Goal: Communication & Community: Participate in discussion

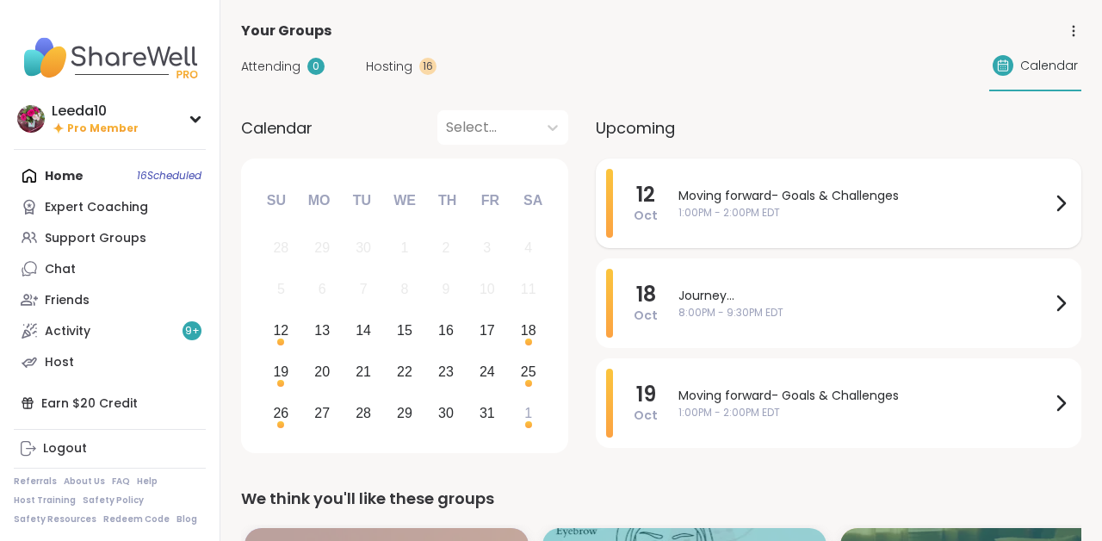
click at [754, 198] on span "Moving forward- Goals & Challenges" at bounding box center [865, 196] width 372 height 18
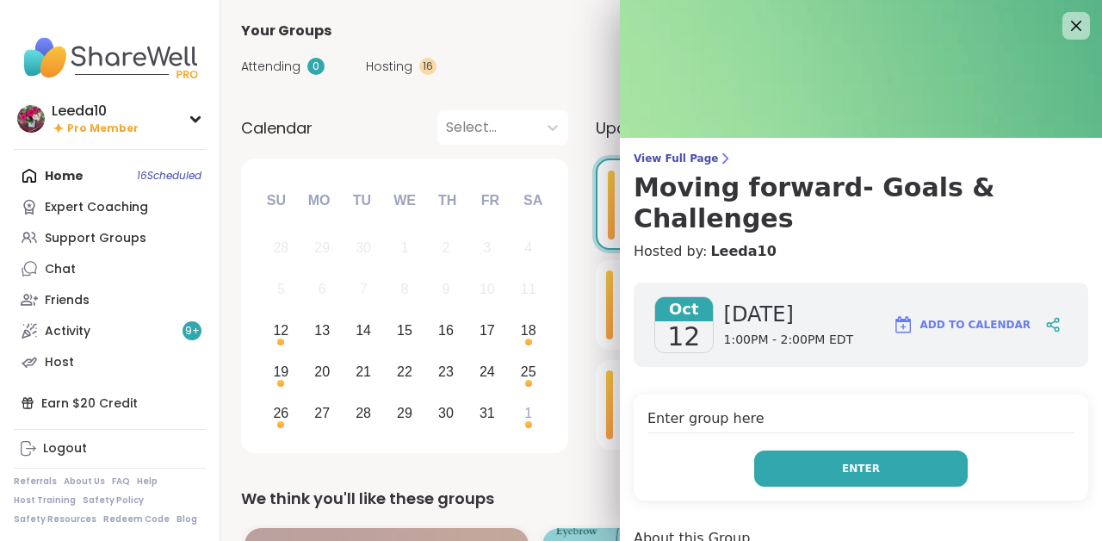
click at [847, 461] on span "Enter" at bounding box center [861, 469] width 38 height 16
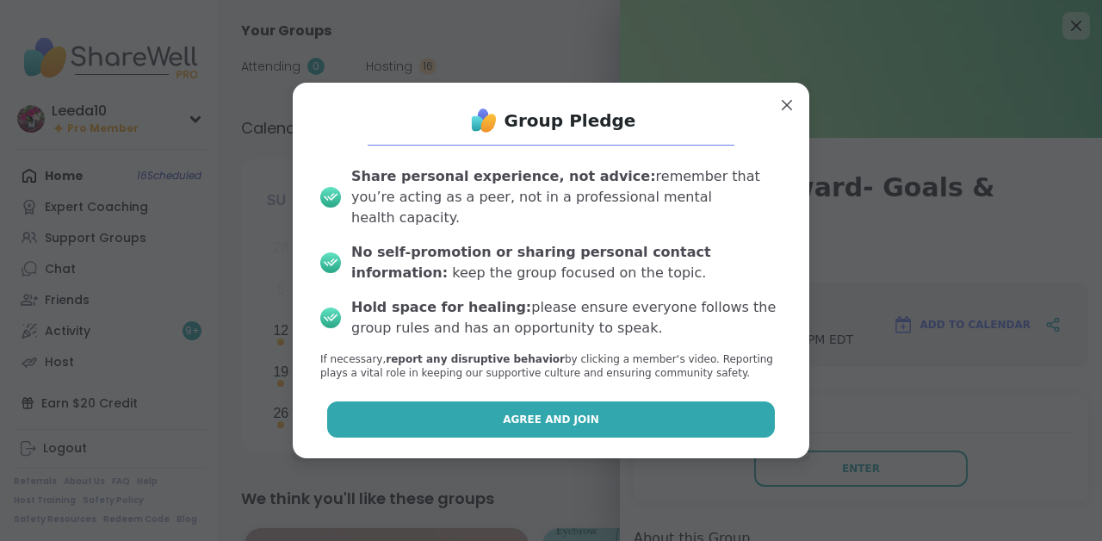
click at [350, 405] on button "Agree and Join" at bounding box center [551, 419] width 449 height 36
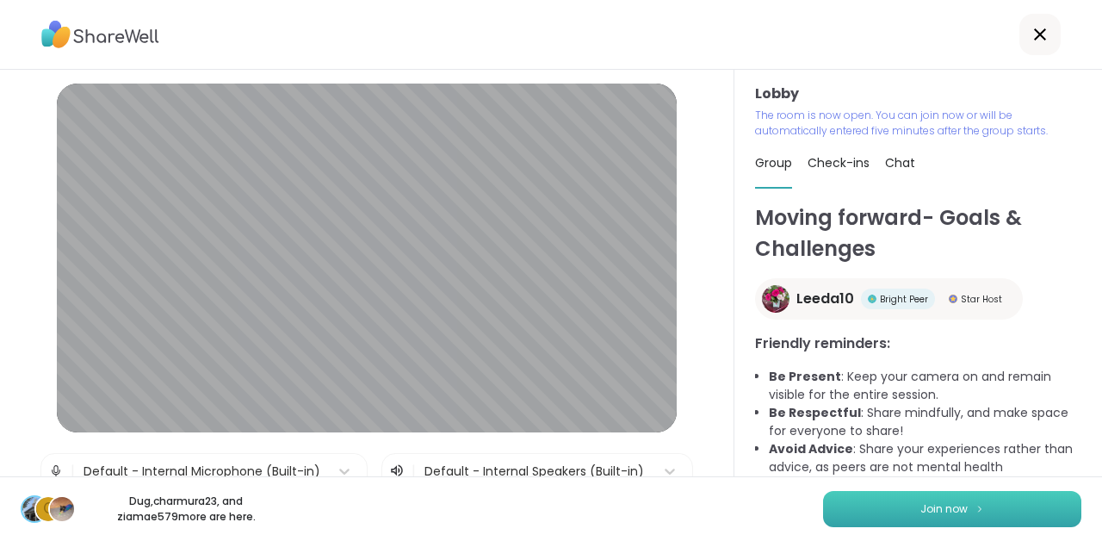
click at [933, 515] on span "Join now" at bounding box center [944, 509] width 47 height 16
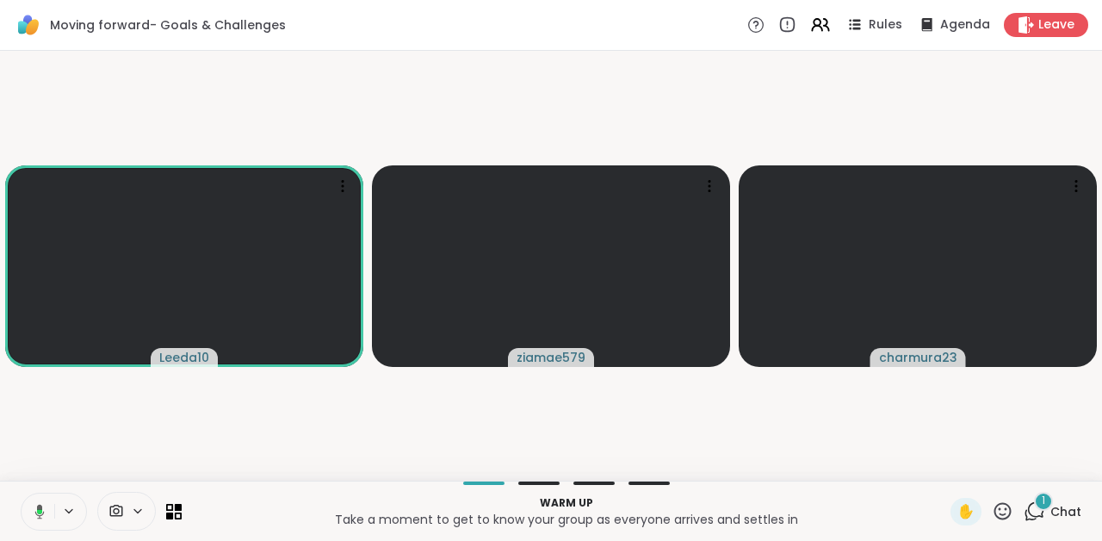
click at [1029, 512] on icon at bounding box center [1035, 511] width 22 height 22
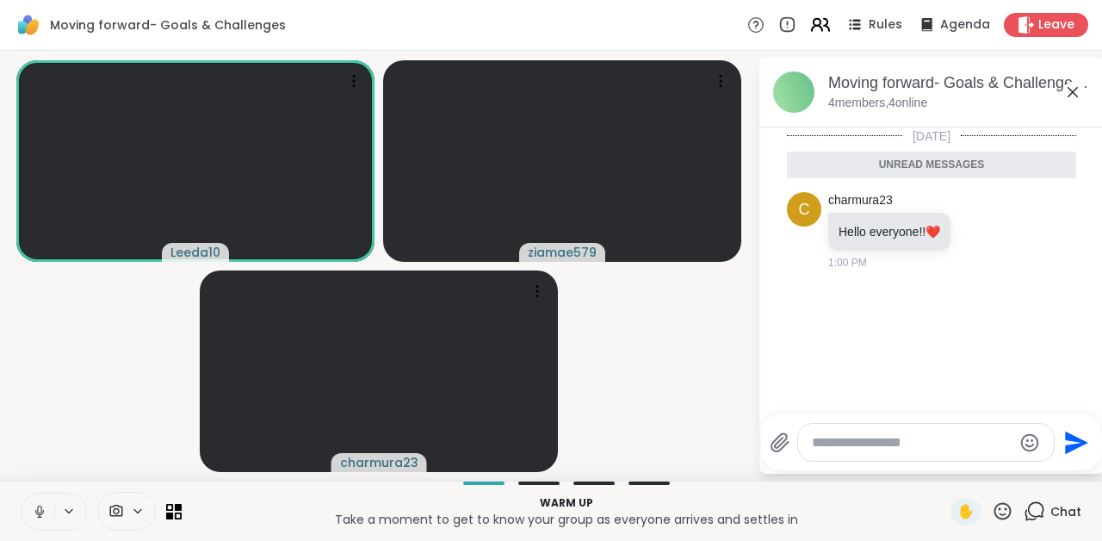
click at [822, 28] on icon at bounding box center [821, 25] width 22 height 22
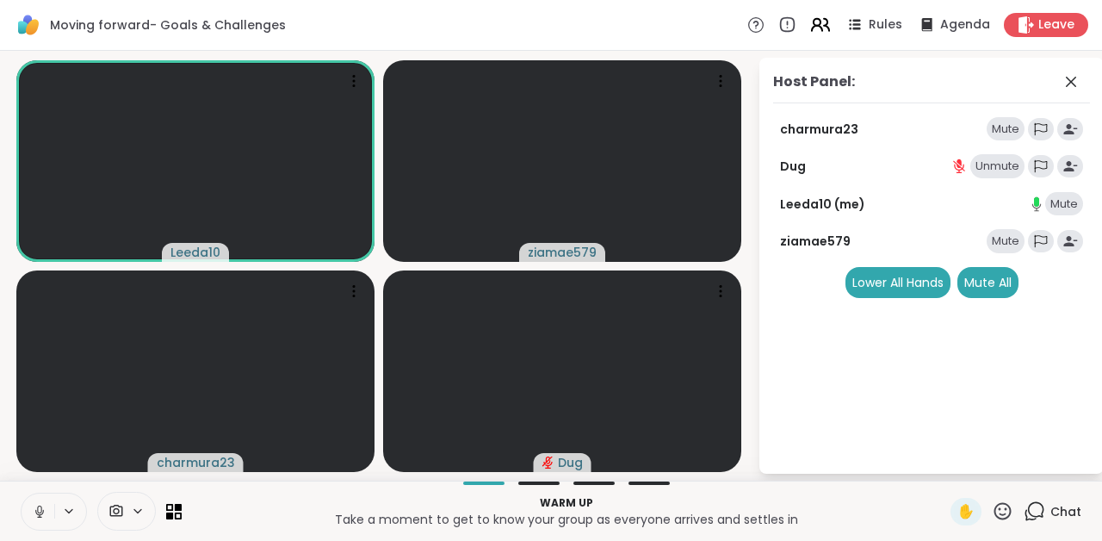
click at [821, 22] on icon at bounding box center [817, 22] width 7 height 7
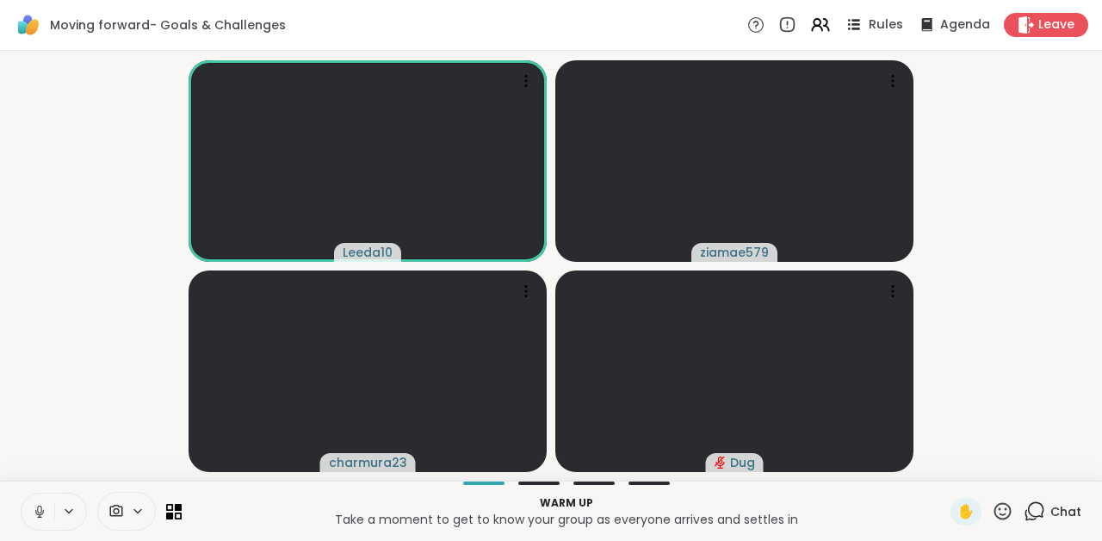
click at [887, 20] on span "Rules" at bounding box center [886, 25] width 35 height 18
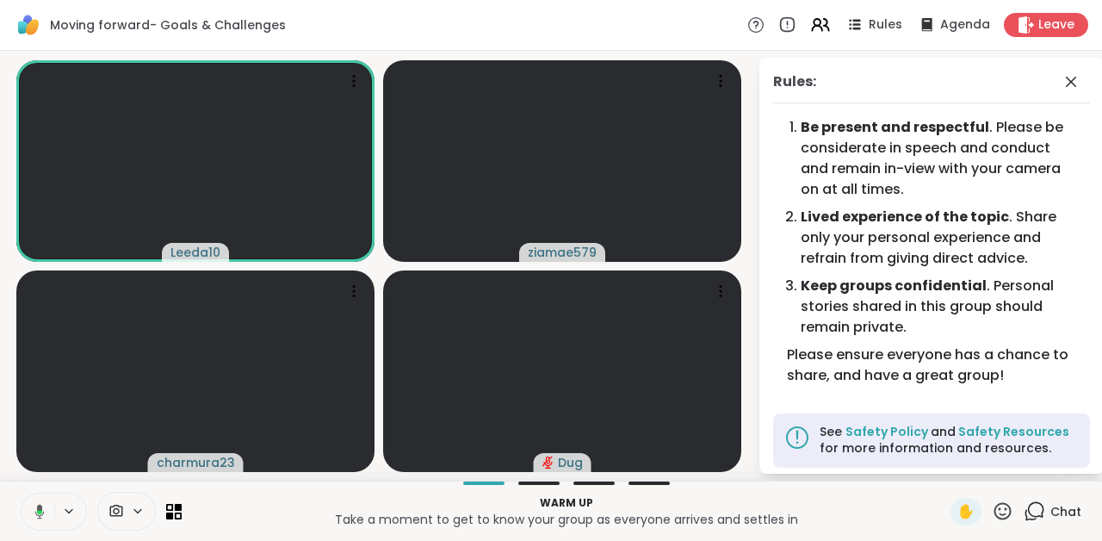
click at [36, 511] on icon at bounding box center [37, 512] width 16 height 16
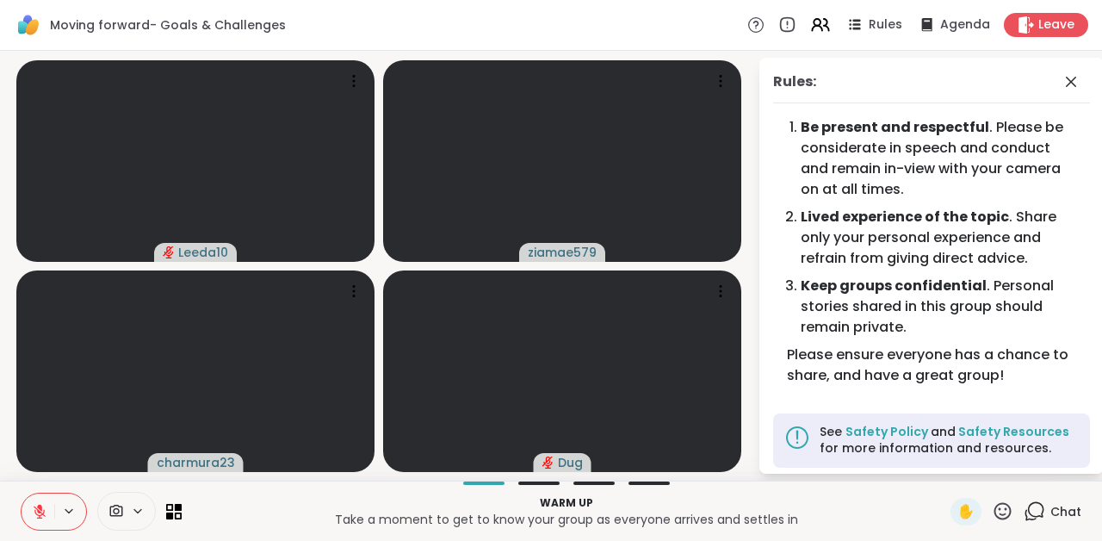
click at [47, 507] on icon at bounding box center [40, 512] width 16 height 16
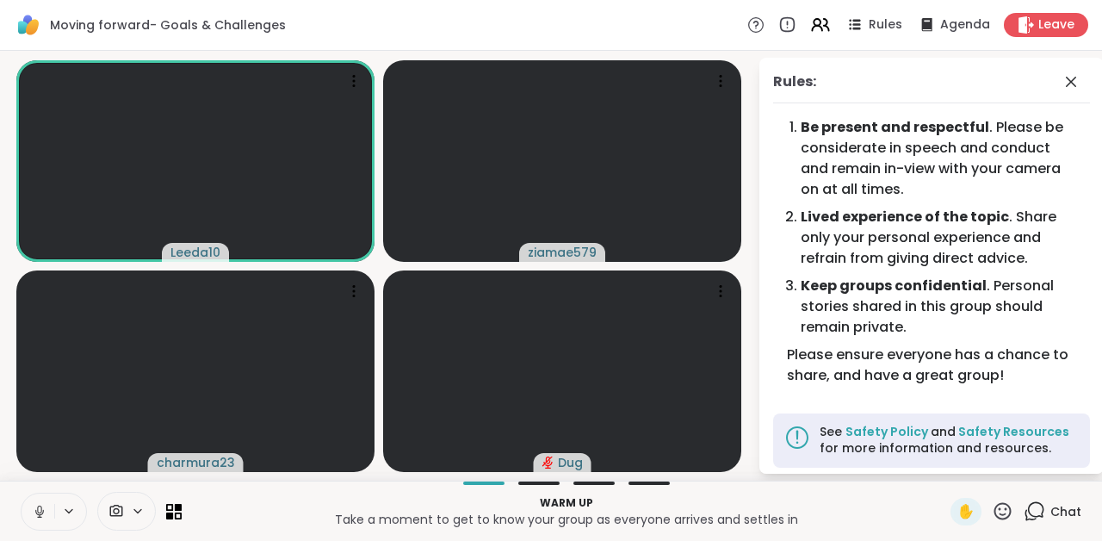
click at [45, 506] on icon at bounding box center [40, 512] width 16 height 16
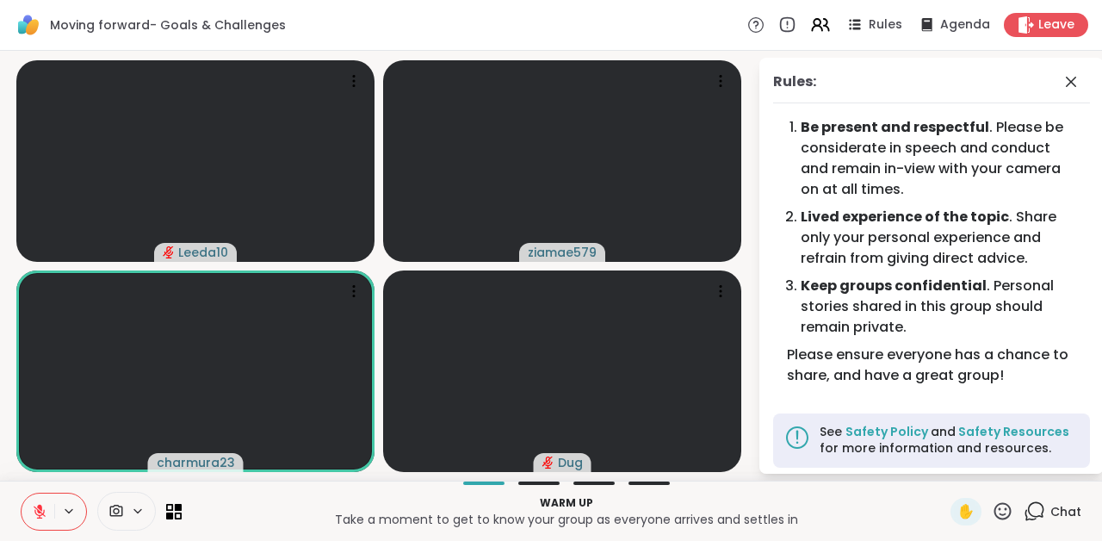
click at [45, 506] on icon at bounding box center [40, 512] width 16 height 16
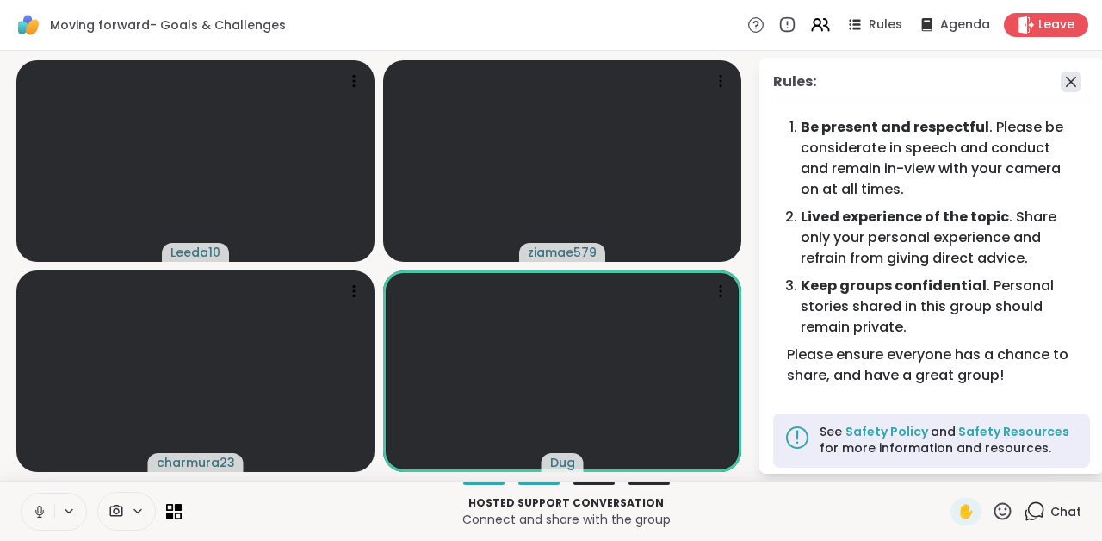
click at [1075, 82] on icon at bounding box center [1071, 81] width 21 height 21
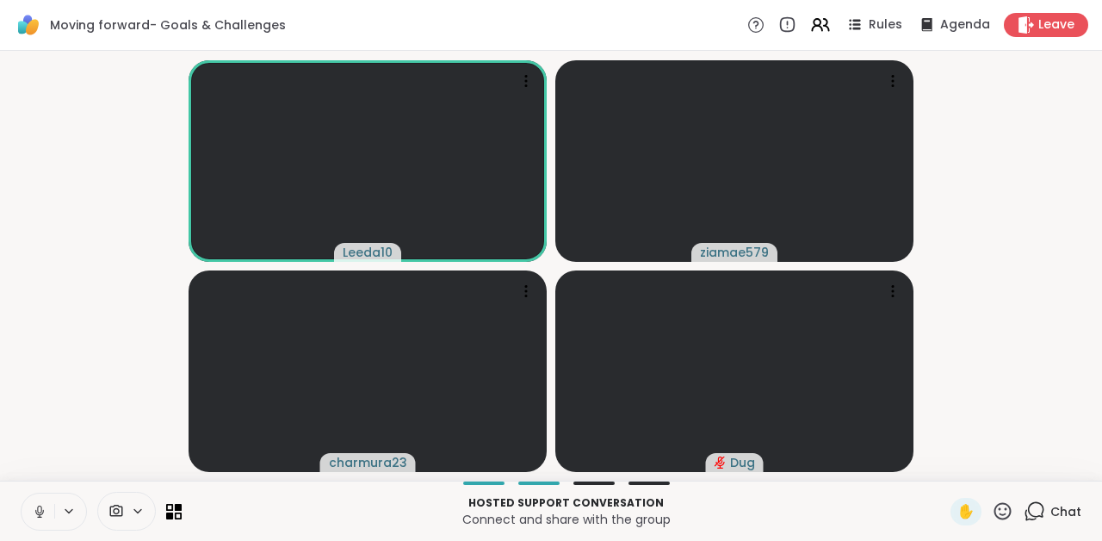
click at [36, 506] on icon at bounding box center [40, 512] width 16 height 16
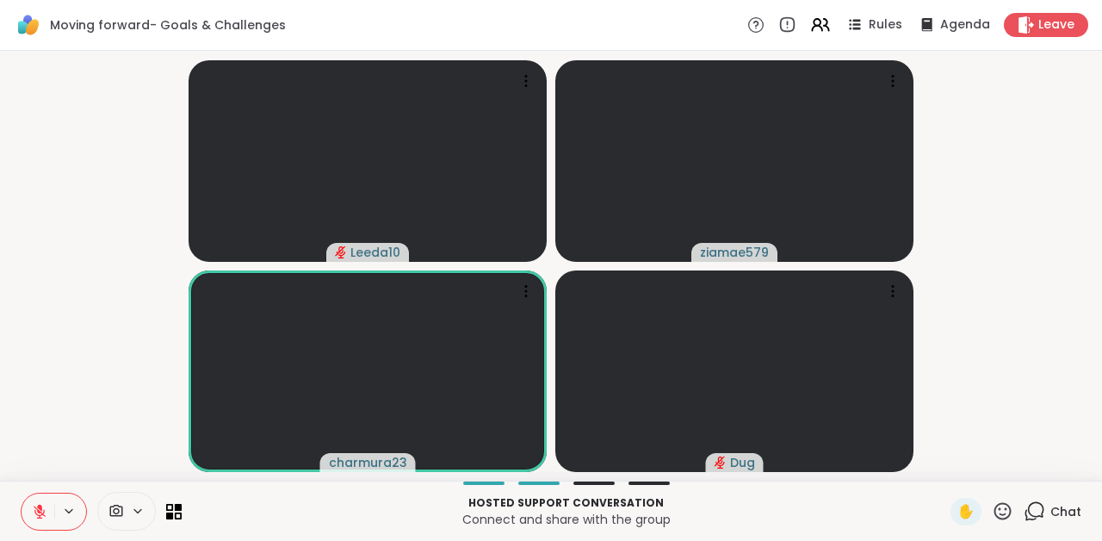
click at [36, 506] on icon at bounding box center [40, 512] width 16 height 16
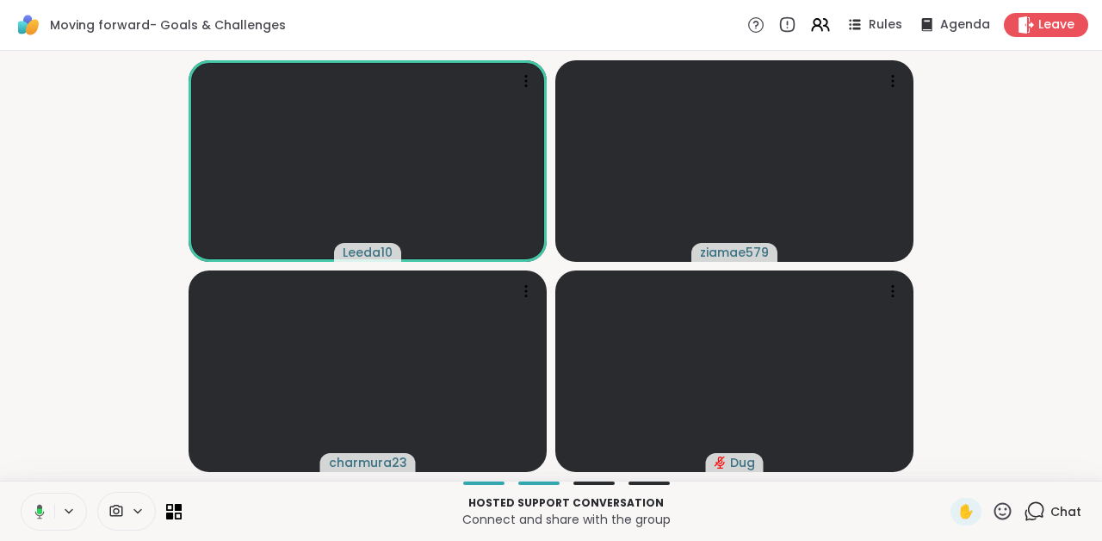
click at [36, 506] on icon at bounding box center [37, 512] width 16 height 16
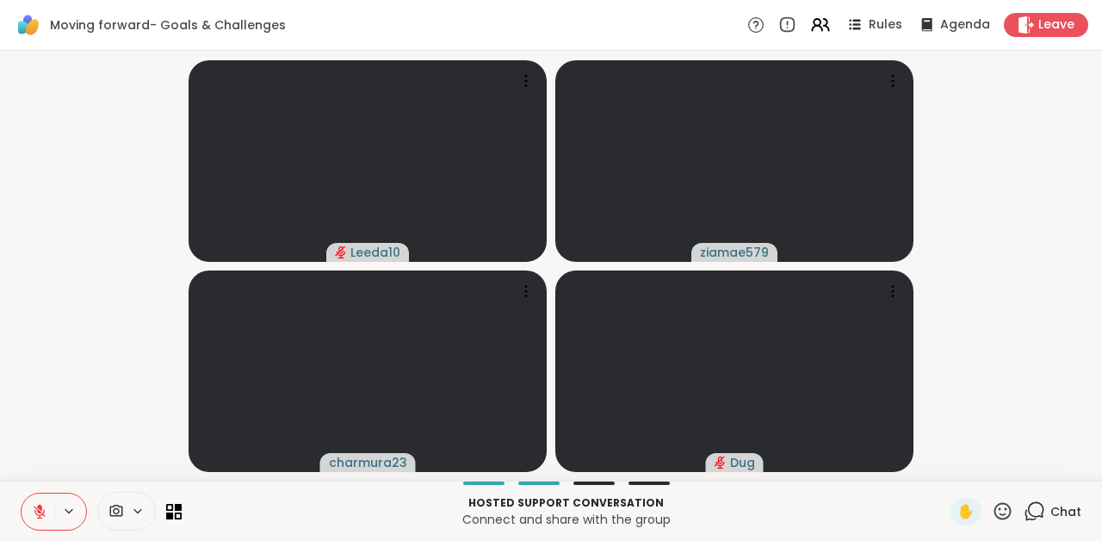
click at [36, 506] on icon at bounding box center [40, 512] width 16 height 16
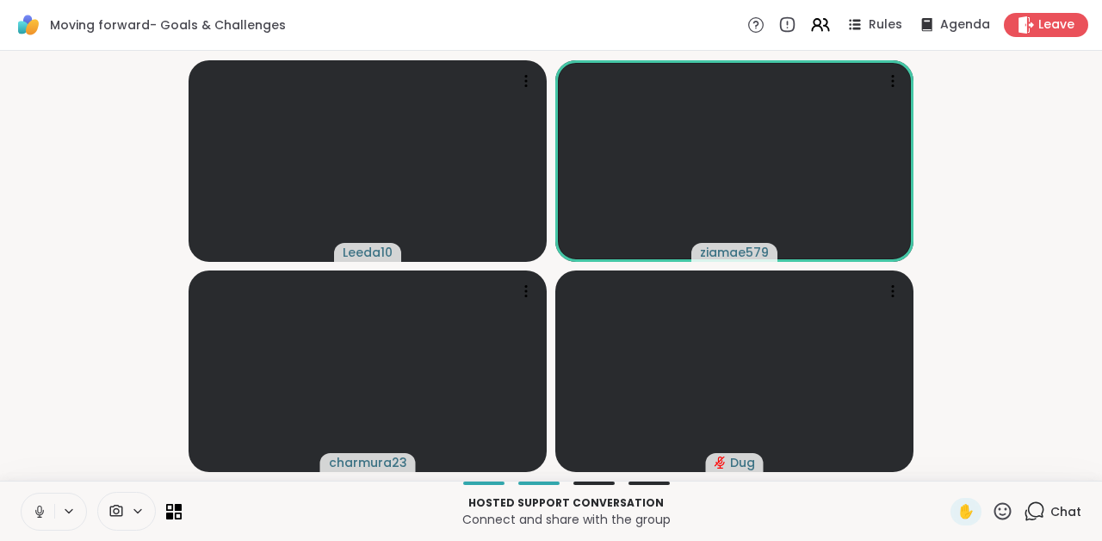
click at [40, 515] on icon at bounding box center [40, 512] width 16 height 16
click at [1002, 508] on icon at bounding box center [1003, 510] width 17 height 17
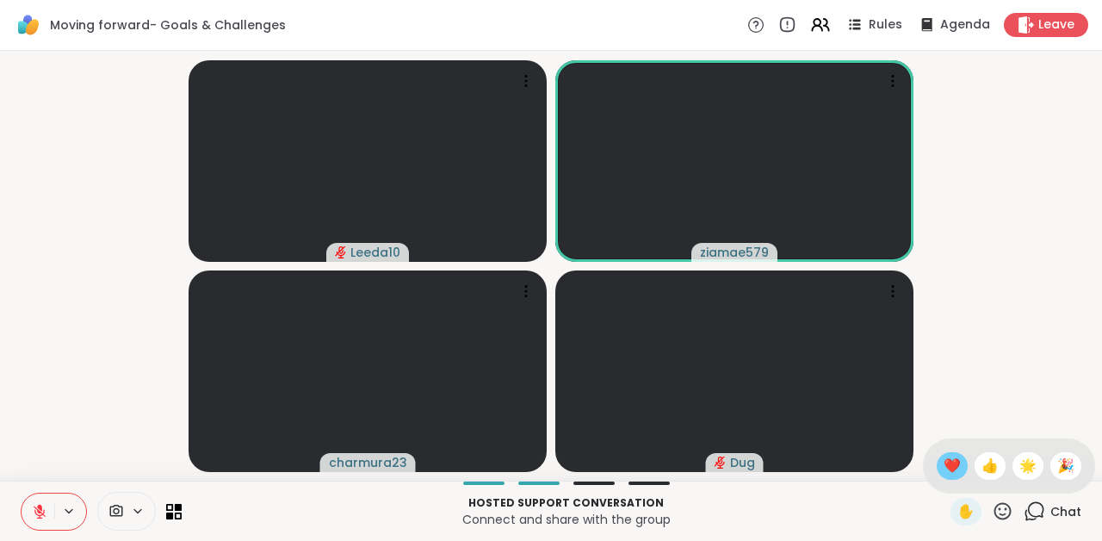
click at [956, 471] on span "❤️" at bounding box center [952, 466] width 17 height 21
click at [1003, 514] on icon at bounding box center [1003, 510] width 17 height 17
click at [946, 465] on span "❤️" at bounding box center [952, 466] width 17 height 21
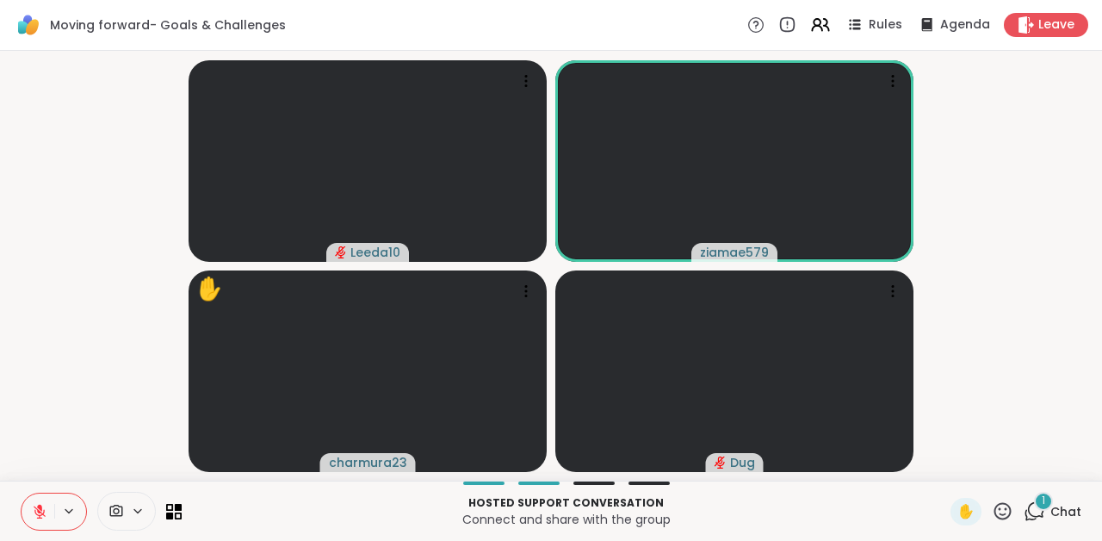
click at [23, 506] on button at bounding box center [38, 511] width 33 height 36
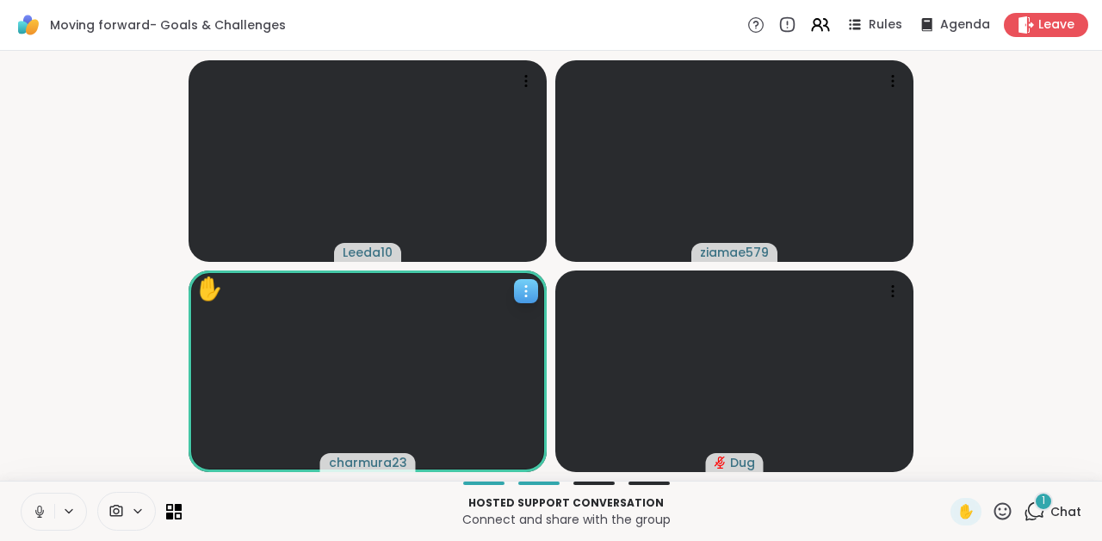
click at [521, 293] on icon at bounding box center [526, 290] width 17 height 17
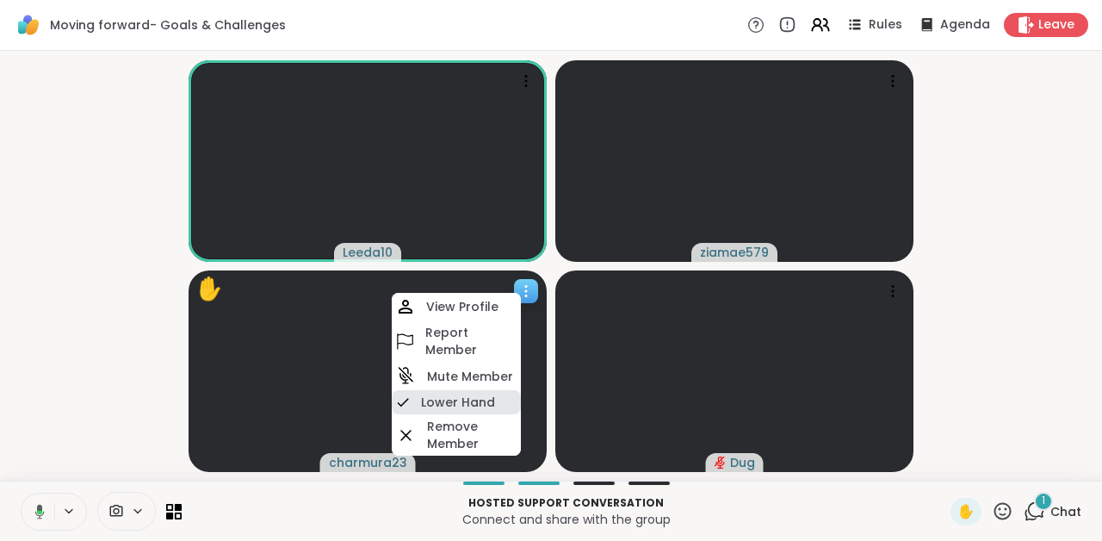
click at [489, 405] on h4 "Lower Hand" at bounding box center [458, 402] width 74 height 17
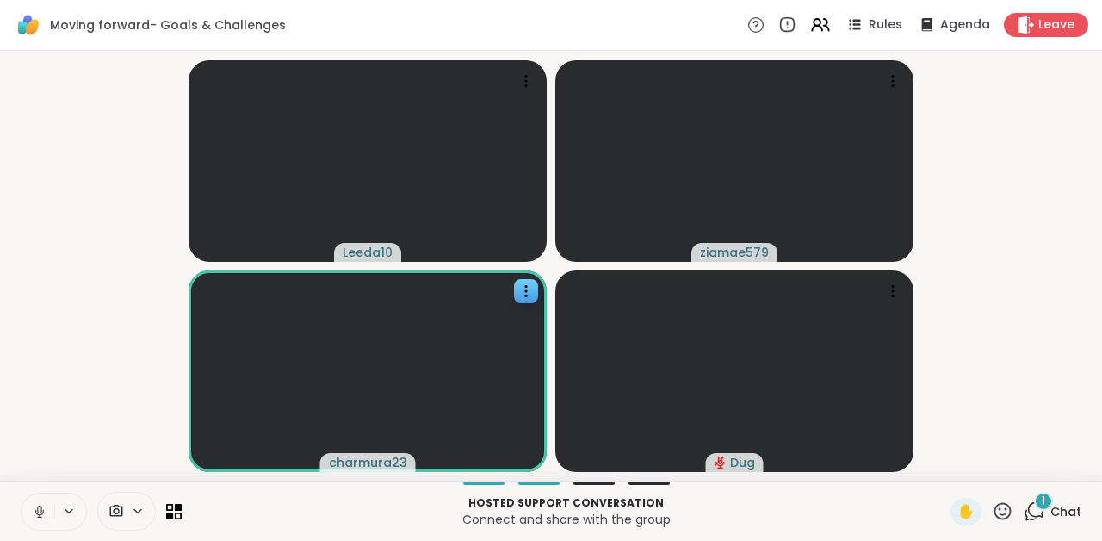
click at [36, 504] on icon at bounding box center [40, 512] width 16 height 16
click at [1040, 518] on icon at bounding box center [1035, 511] width 22 height 22
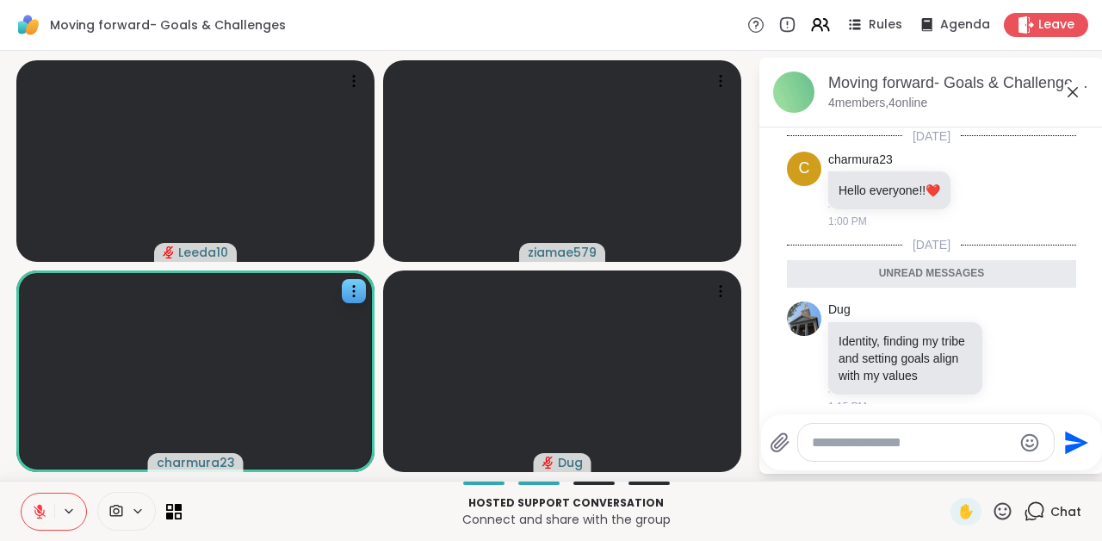
scroll to position [17, 0]
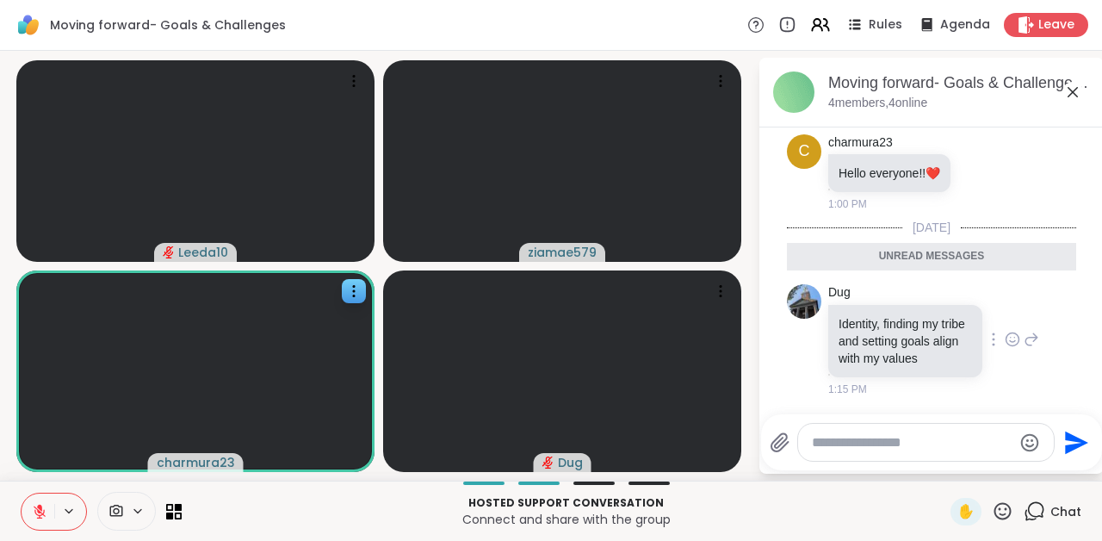
click at [1015, 338] on icon at bounding box center [1013, 339] width 16 height 17
click at [845, 314] on div "Select Reaction: Thumbs up" at bounding box center [838, 312] width 16 height 16
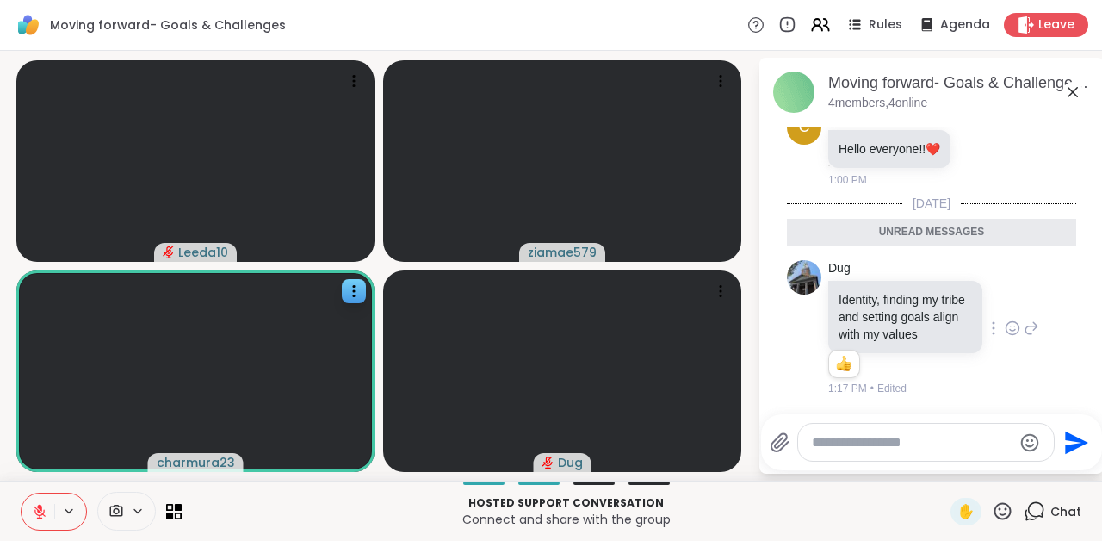
click at [1072, 87] on icon at bounding box center [1073, 92] width 21 height 21
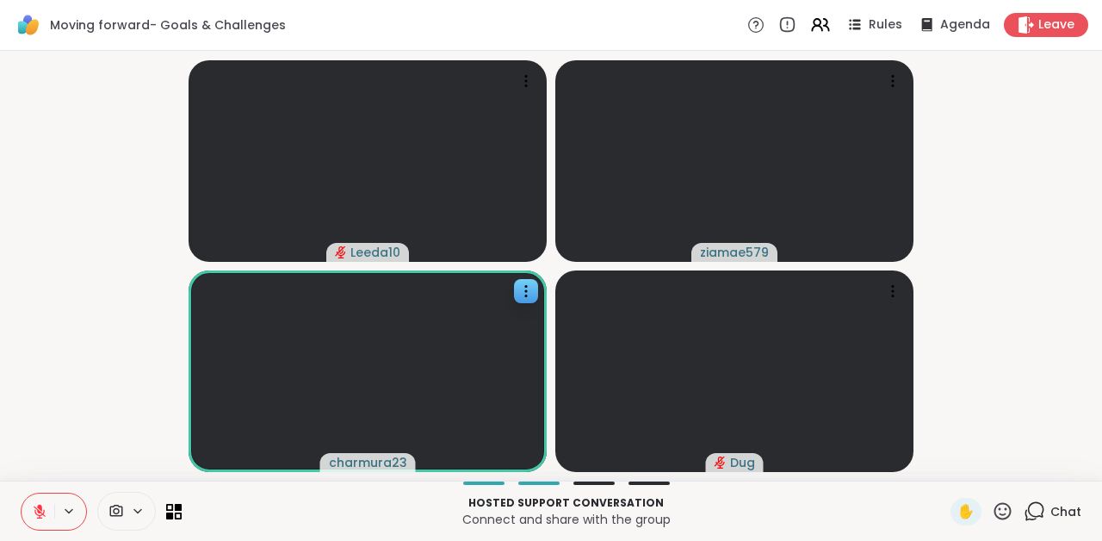
click at [1039, 307] on video-player-container "Leeda10 ziamae579 charmura23 Dug" at bounding box center [551, 266] width 1082 height 416
click at [34, 509] on icon at bounding box center [40, 512] width 16 height 16
click at [1042, 507] on icon at bounding box center [1035, 511] width 22 height 22
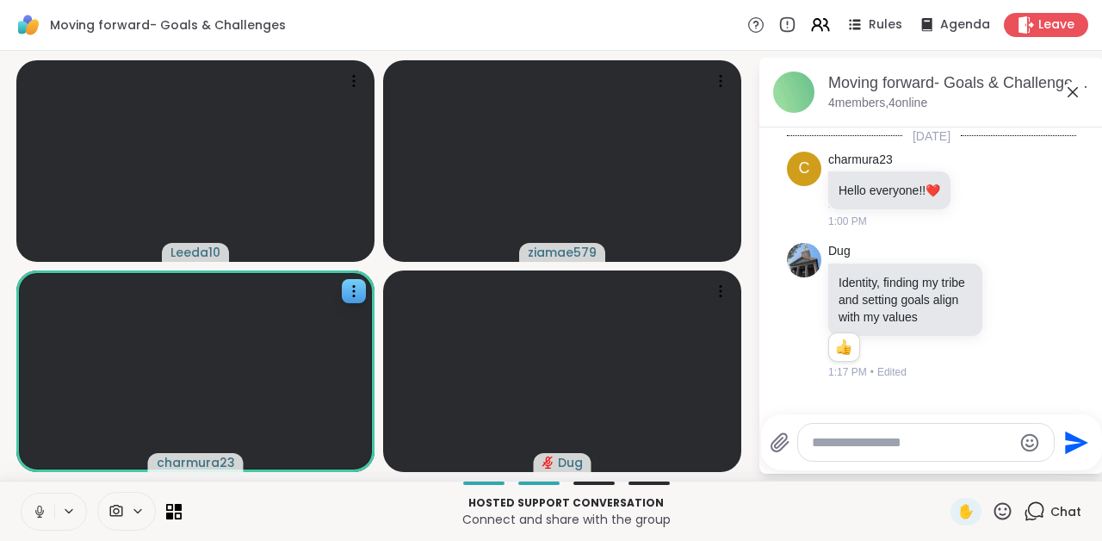
click at [940, 442] on textarea "Type your message" at bounding box center [912, 442] width 201 height 17
type textarea "**********"
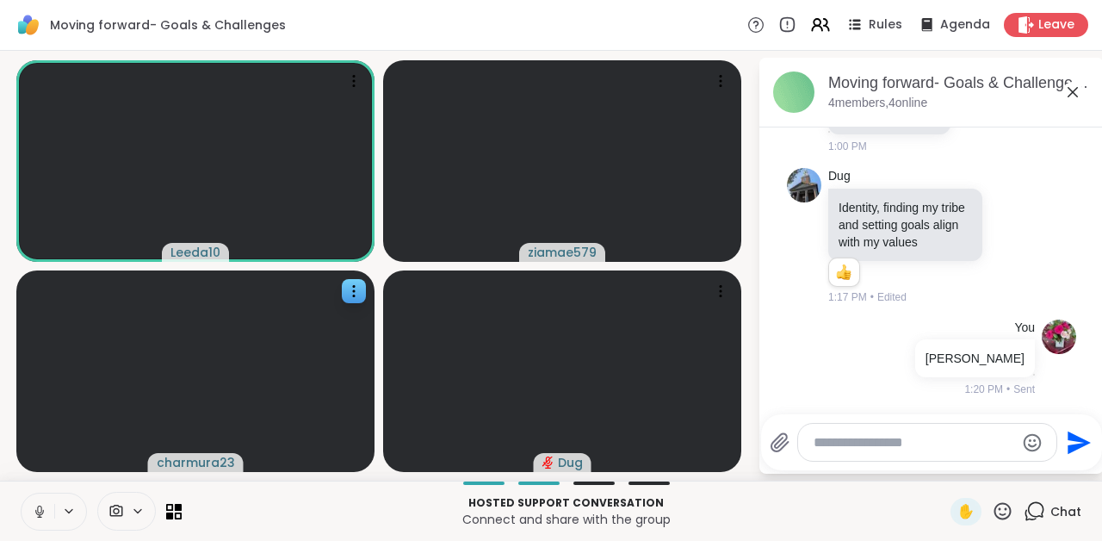
click at [32, 518] on icon at bounding box center [40, 512] width 16 height 16
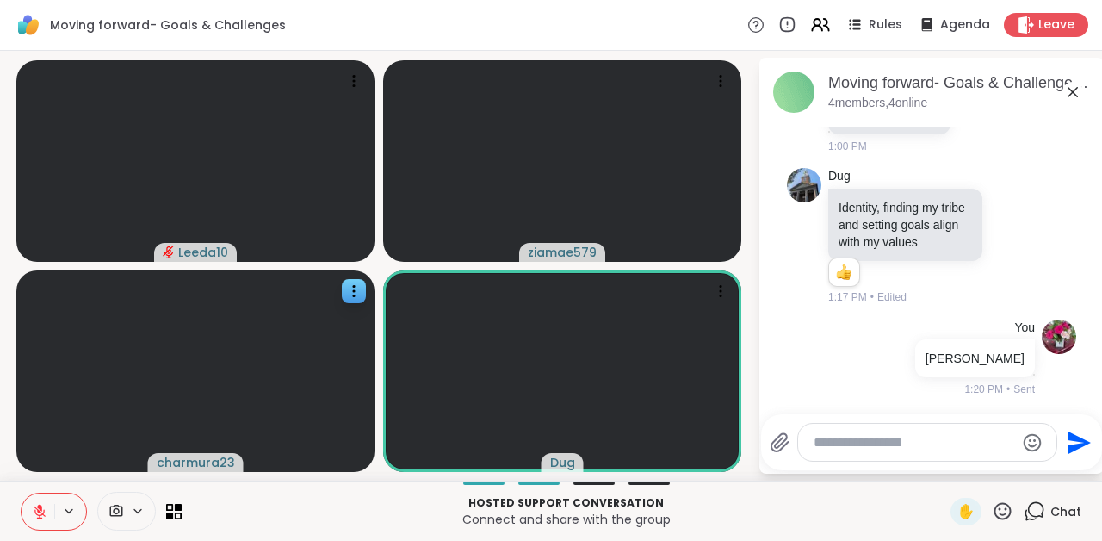
click at [32, 518] on icon at bounding box center [40, 512] width 16 height 16
click at [915, 445] on textarea "Type your message" at bounding box center [914, 442] width 201 height 17
type textarea "**********"
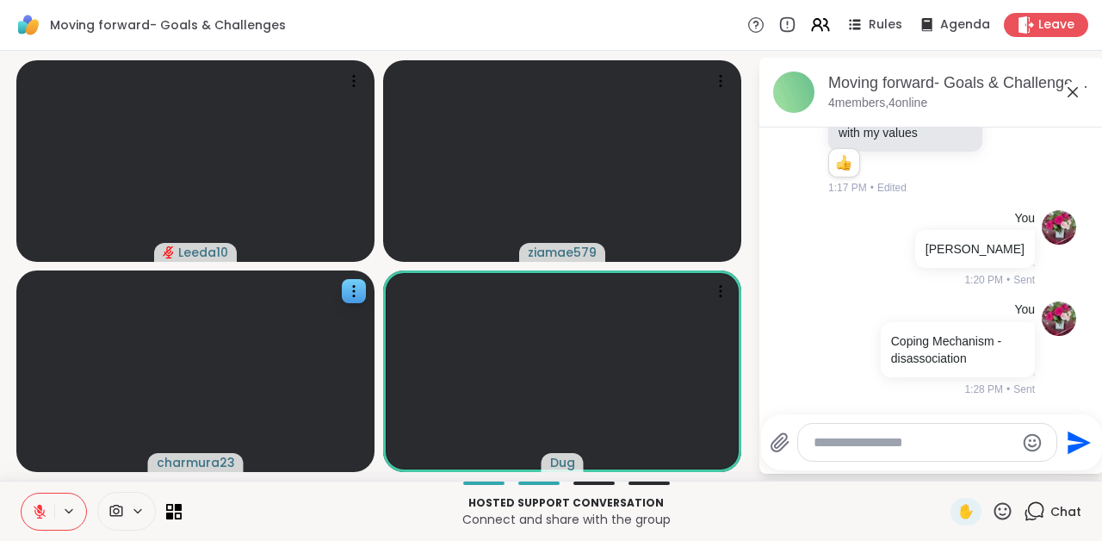
click at [915, 445] on textarea "Type your message" at bounding box center [914, 442] width 201 height 17
click at [40, 508] on icon at bounding box center [39, 507] width 5 height 7
click at [895, 438] on textarea "Type your message" at bounding box center [914, 442] width 201 height 17
type textarea "**********"
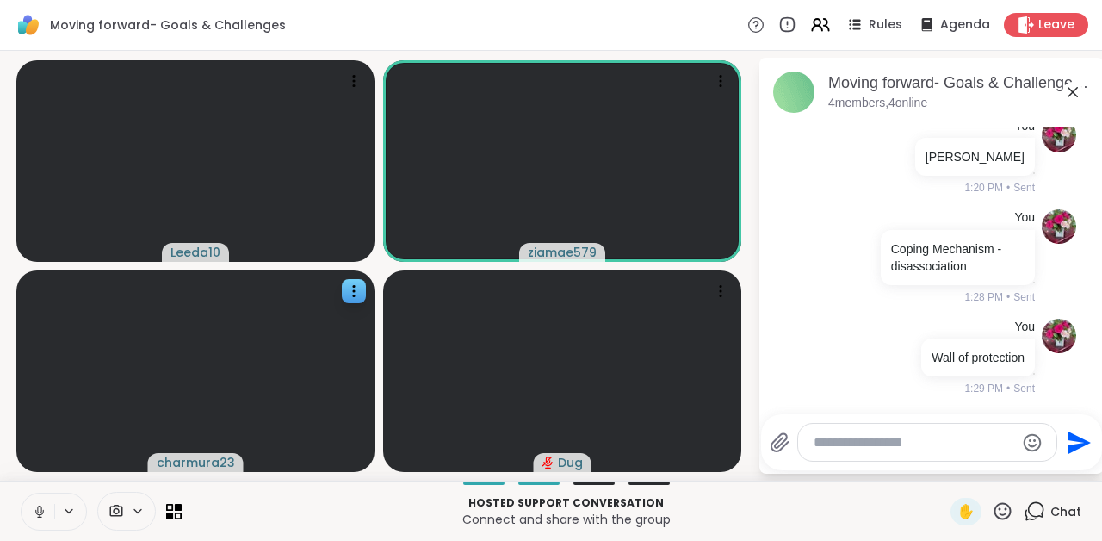
click at [44, 504] on icon at bounding box center [40, 512] width 16 height 16
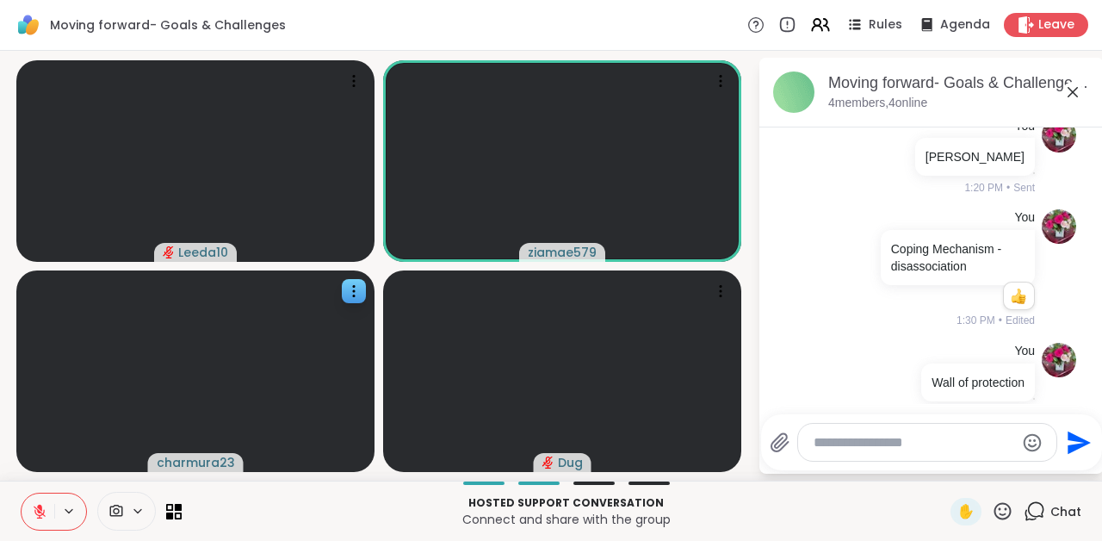
scroll to position [326, 0]
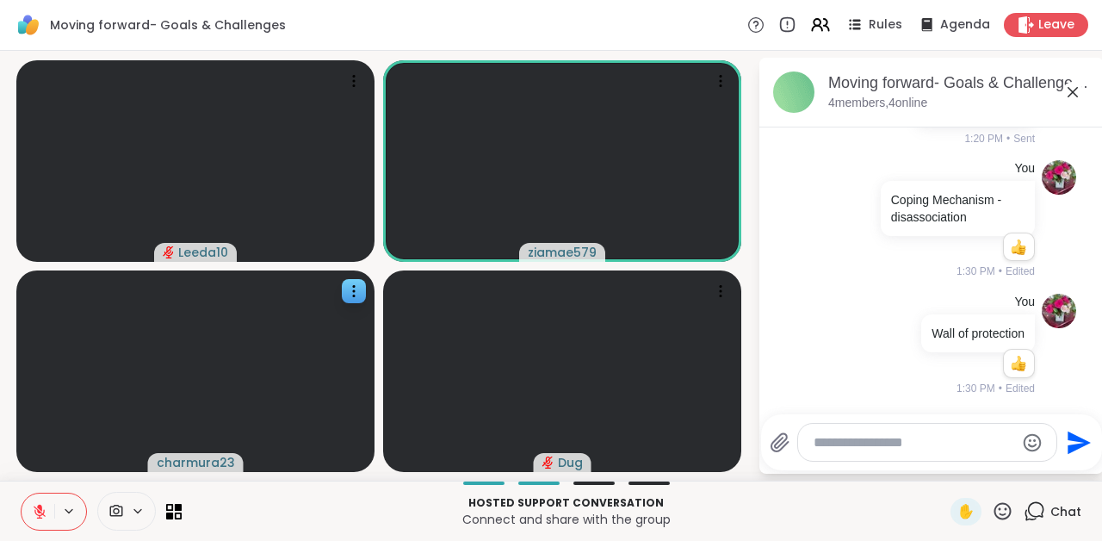
click at [1009, 515] on icon at bounding box center [1003, 511] width 22 height 22
click at [993, 471] on span "👍" at bounding box center [990, 466] width 17 height 21
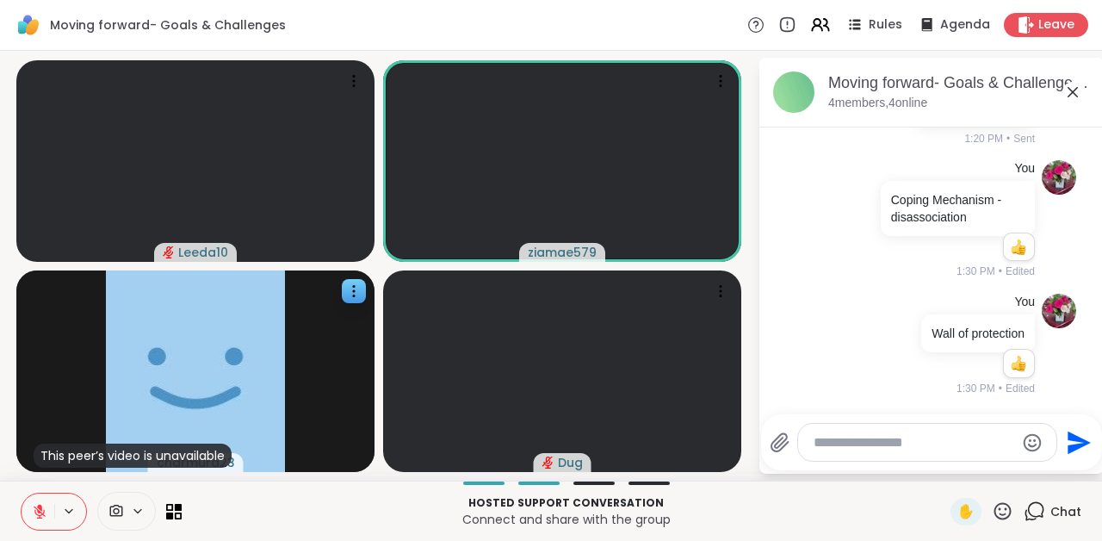
scroll to position [451, 0]
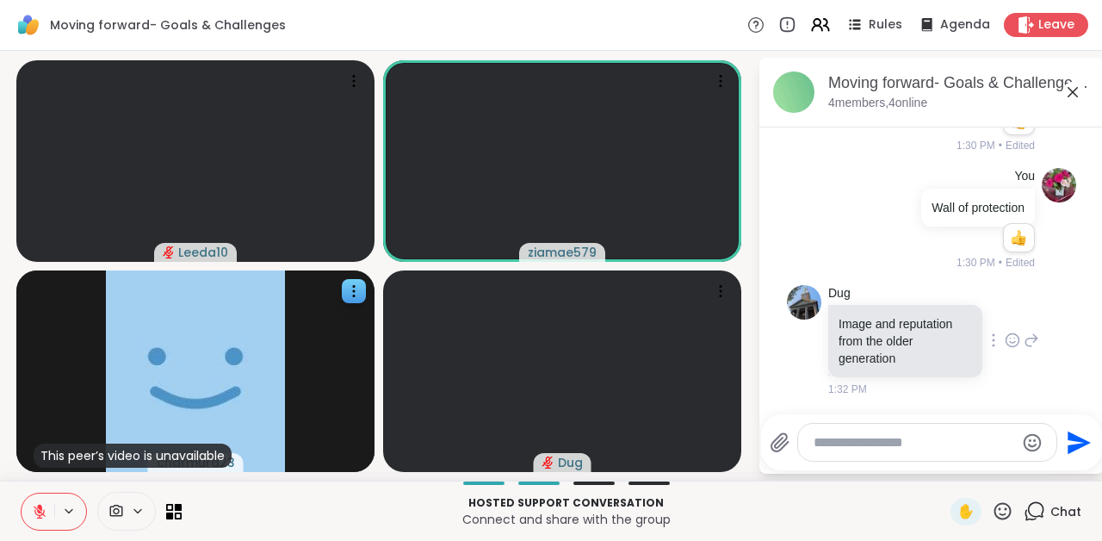
click at [1015, 347] on icon at bounding box center [1013, 340] width 16 height 17
click at [839, 316] on div "Select Reaction: Thumbs up" at bounding box center [838, 313] width 16 height 16
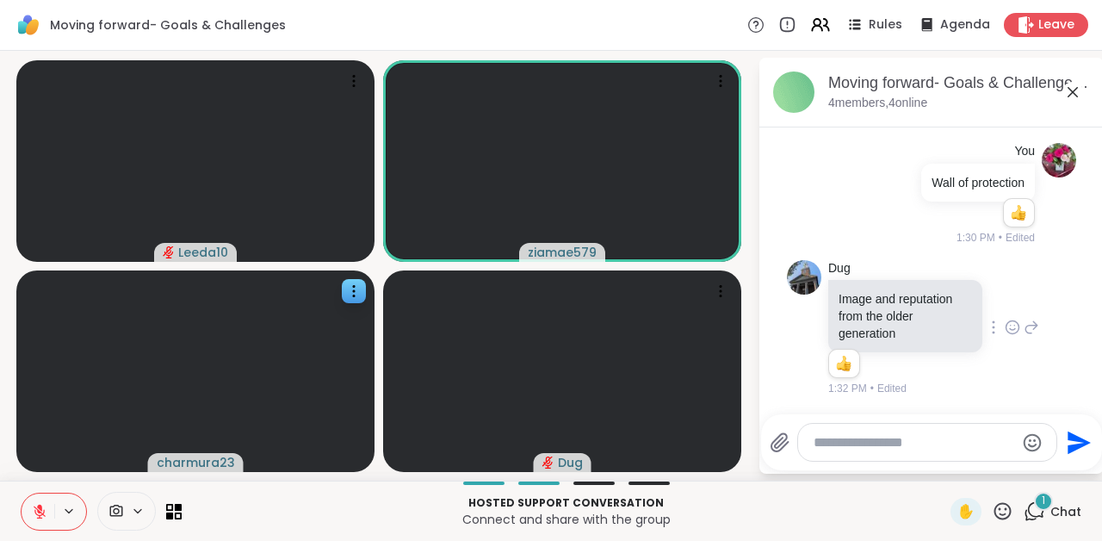
scroll to position [637, 0]
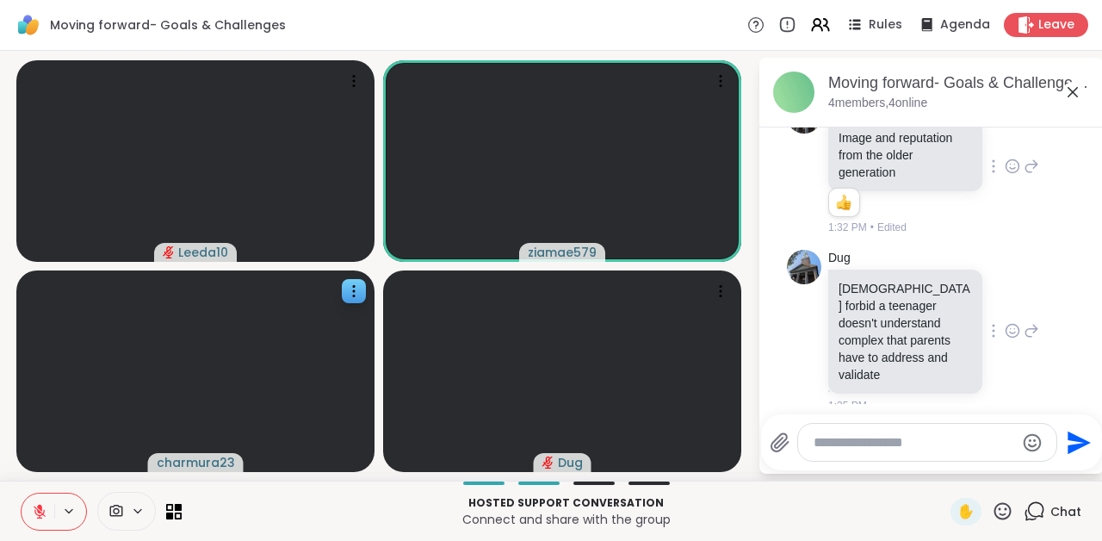
click at [1010, 325] on icon at bounding box center [1013, 330] width 16 height 17
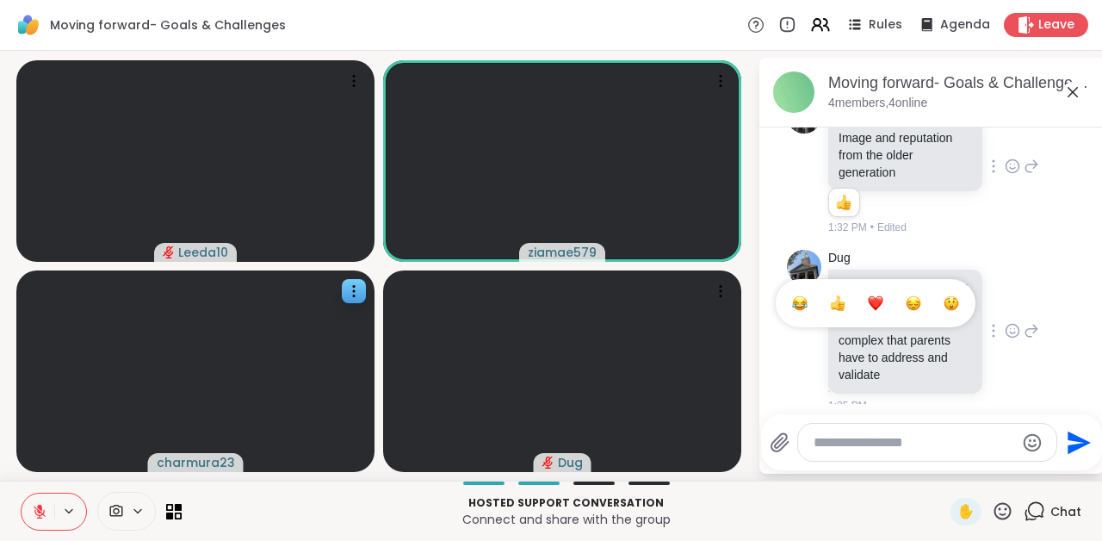
click at [838, 299] on div "Select Reaction: Thumbs up" at bounding box center [838, 303] width 16 height 16
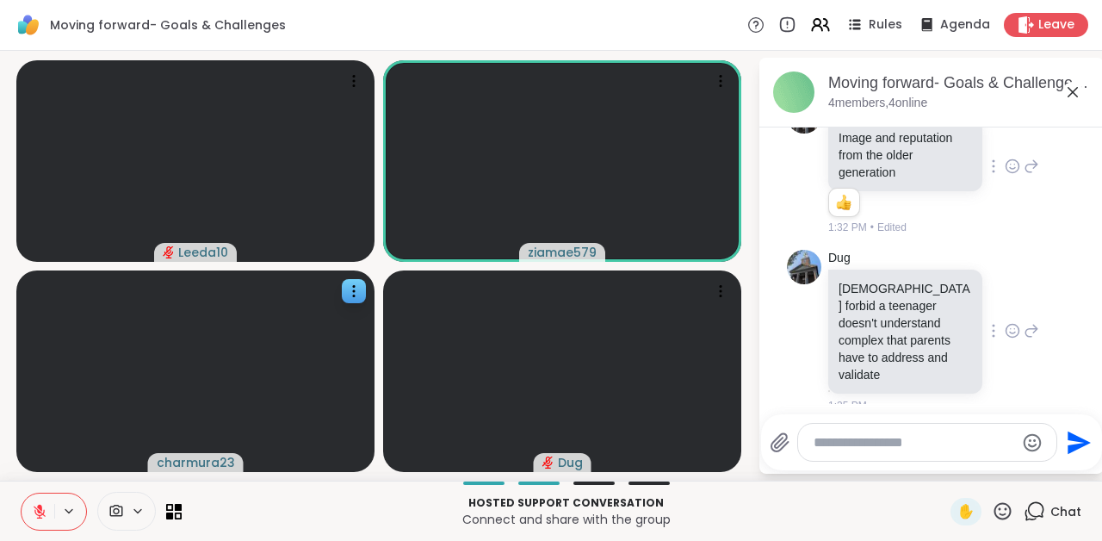
scroll to position [661, 0]
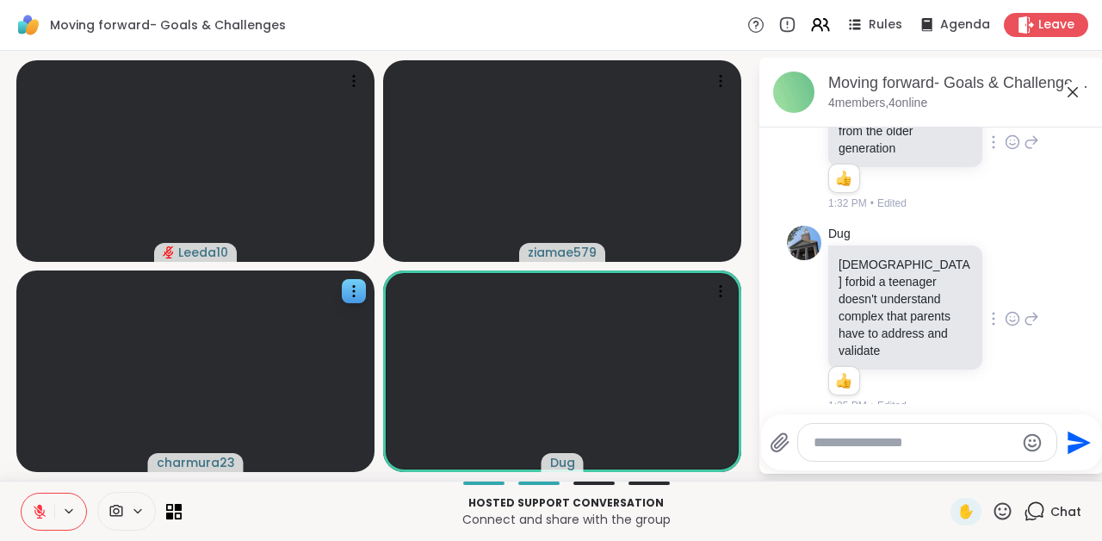
click at [1009, 506] on icon at bounding box center [1003, 510] width 17 height 17
click at [947, 463] on span "❤️" at bounding box center [952, 466] width 17 height 21
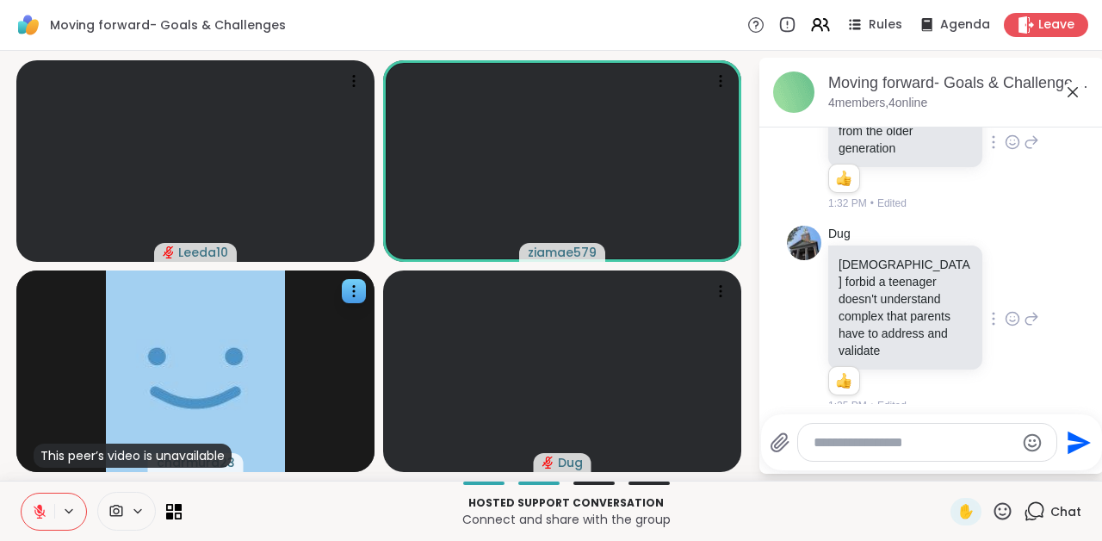
click at [44, 511] on icon at bounding box center [40, 512] width 12 height 12
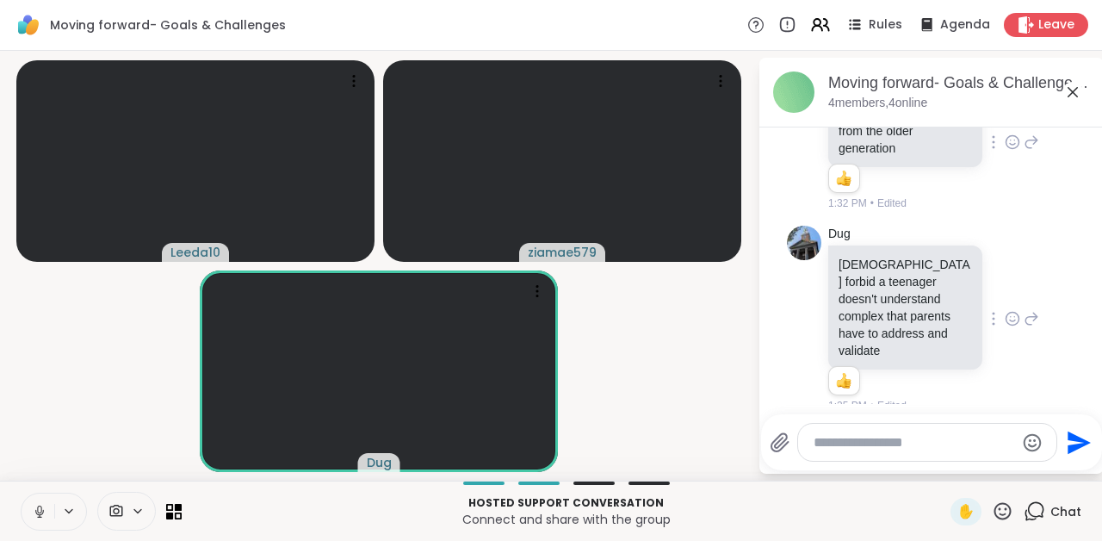
click at [45, 515] on icon at bounding box center [40, 512] width 16 height 16
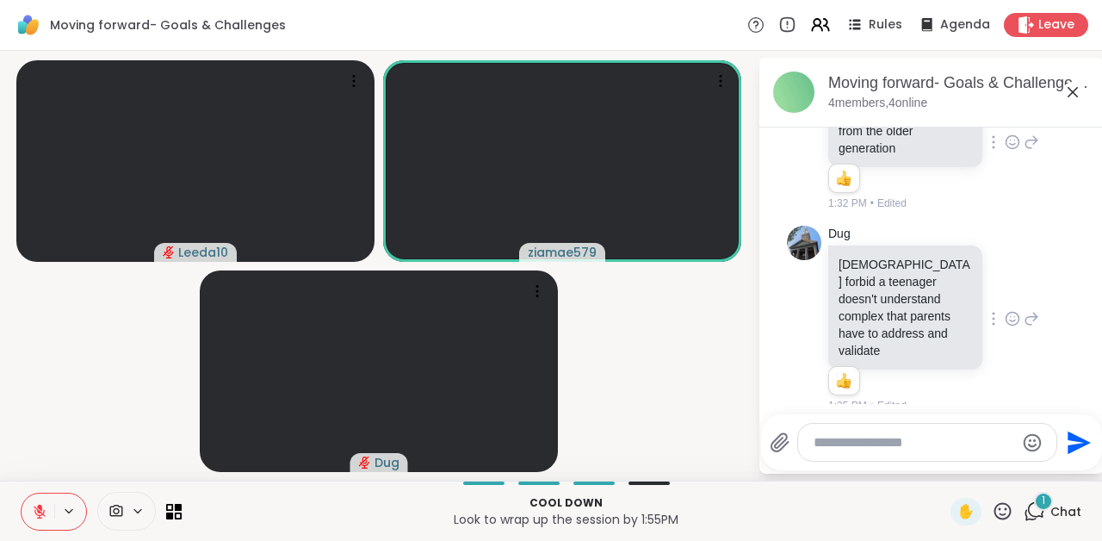
scroll to position [754, 0]
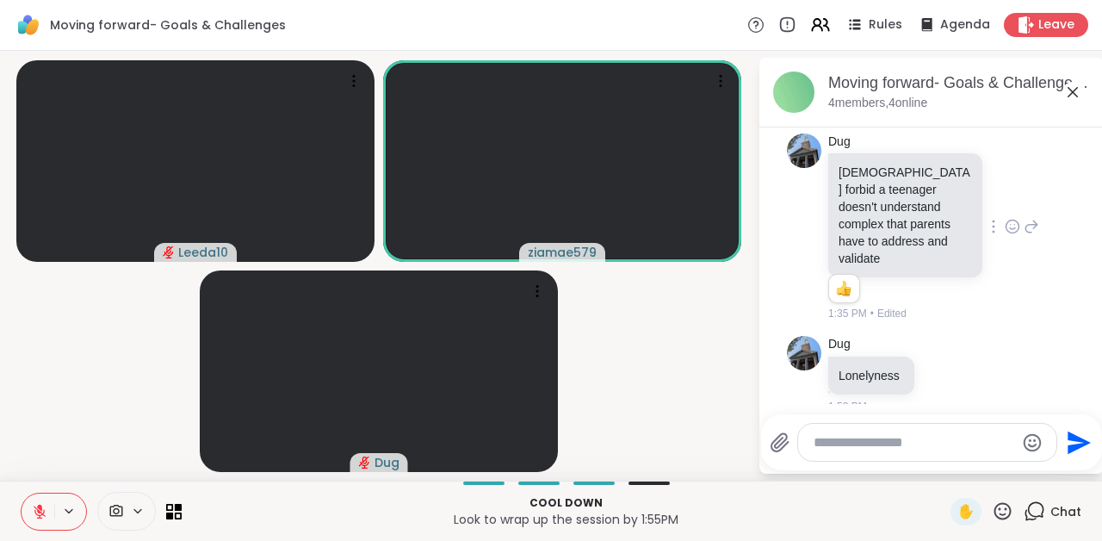
click at [45, 515] on icon at bounding box center [40, 512] width 12 height 12
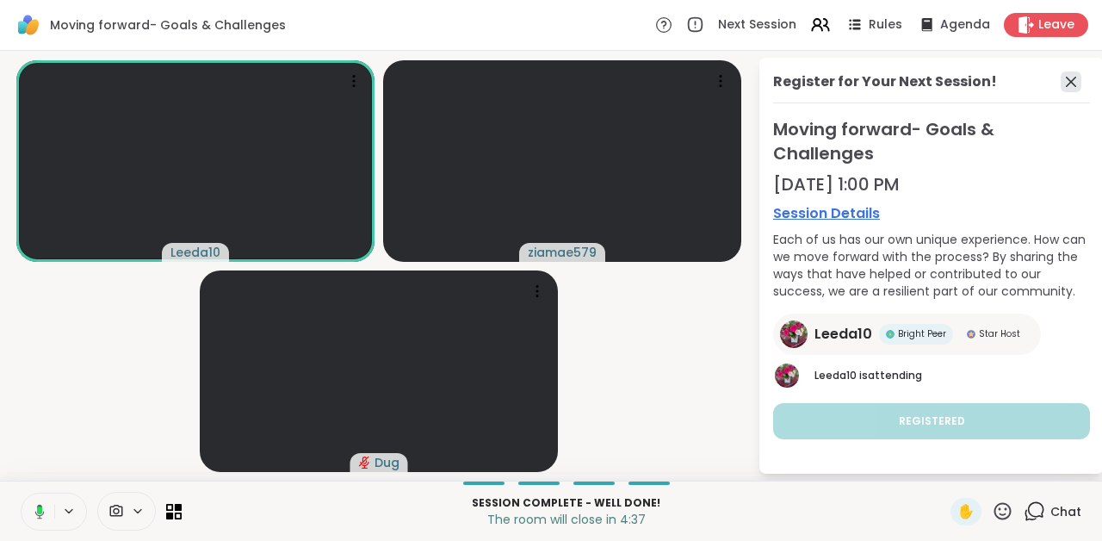
click at [1079, 84] on icon at bounding box center [1071, 81] width 21 height 21
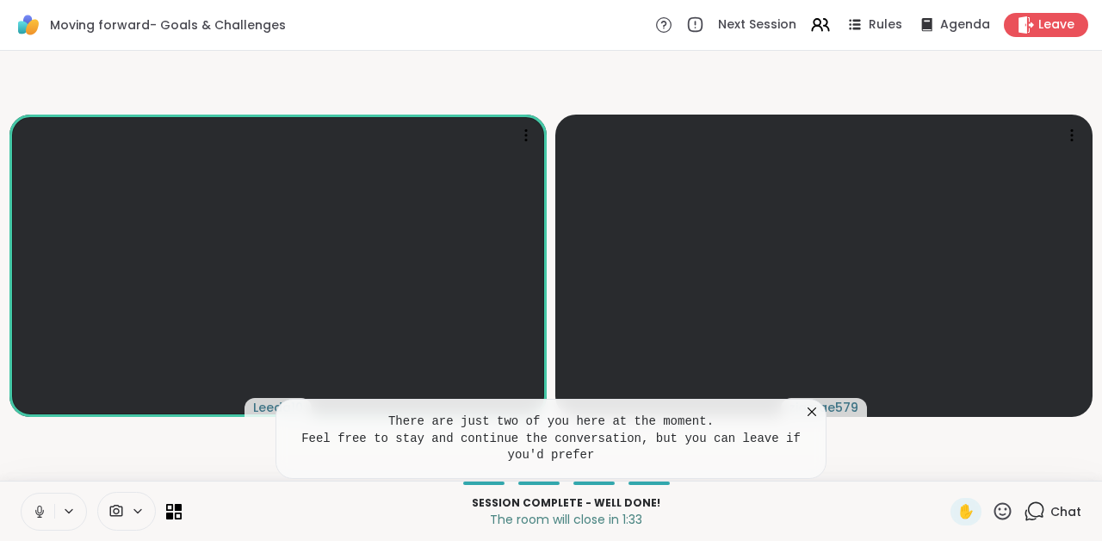
click at [815, 412] on icon at bounding box center [812, 411] width 17 height 17
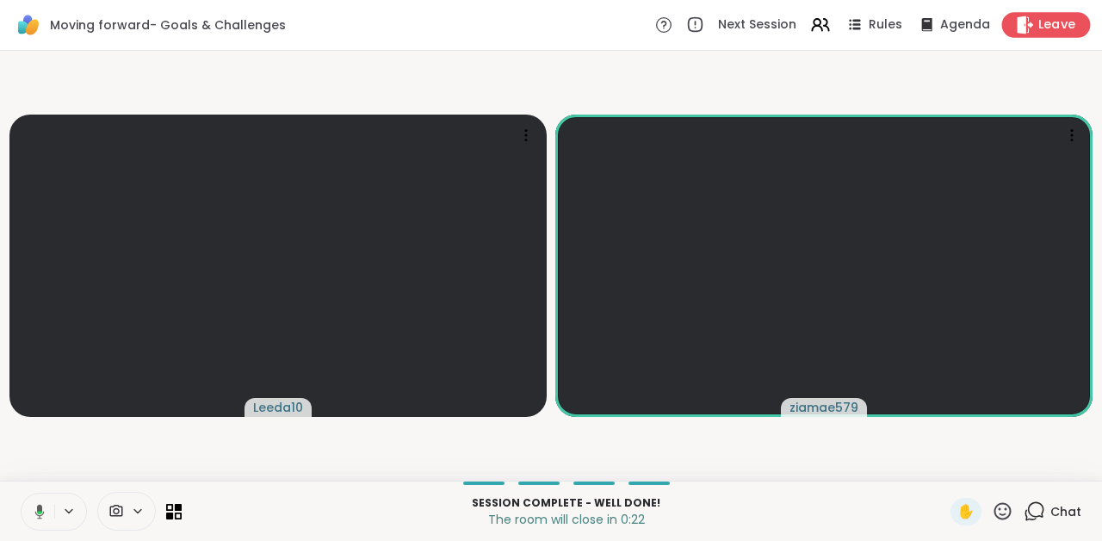
click at [1050, 16] on span "Leave" at bounding box center [1058, 25] width 38 height 18
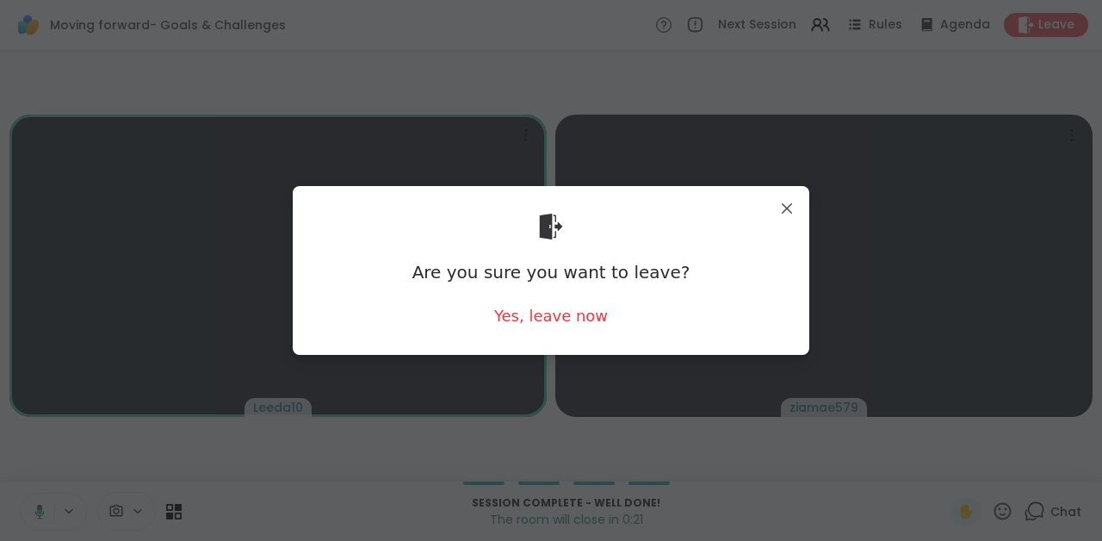
click at [533, 326] on div "Are you sure you want to leave? Yes, leave now" at bounding box center [551, 270] width 489 height 140
click at [540, 309] on div "Yes, leave now" at bounding box center [551, 316] width 114 height 22
